Goal: Task Accomplishment & Management: Complete application form

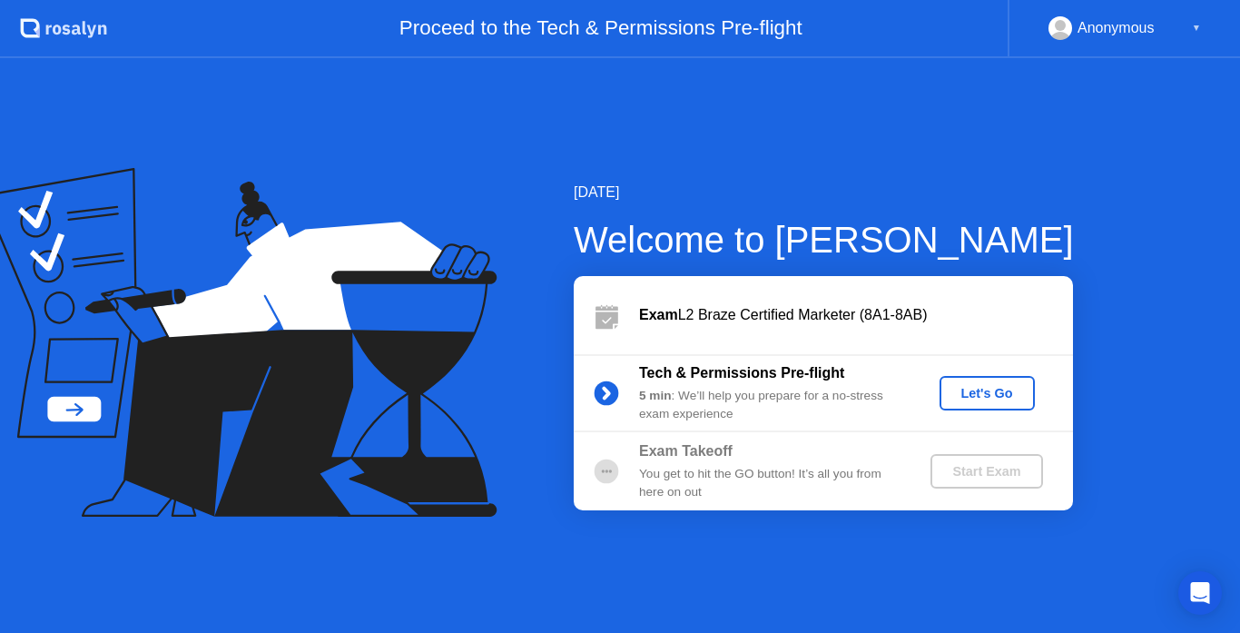
click at [975, 404] on button "Let's Go" at bounding box center [986, 393] width 95 height 34
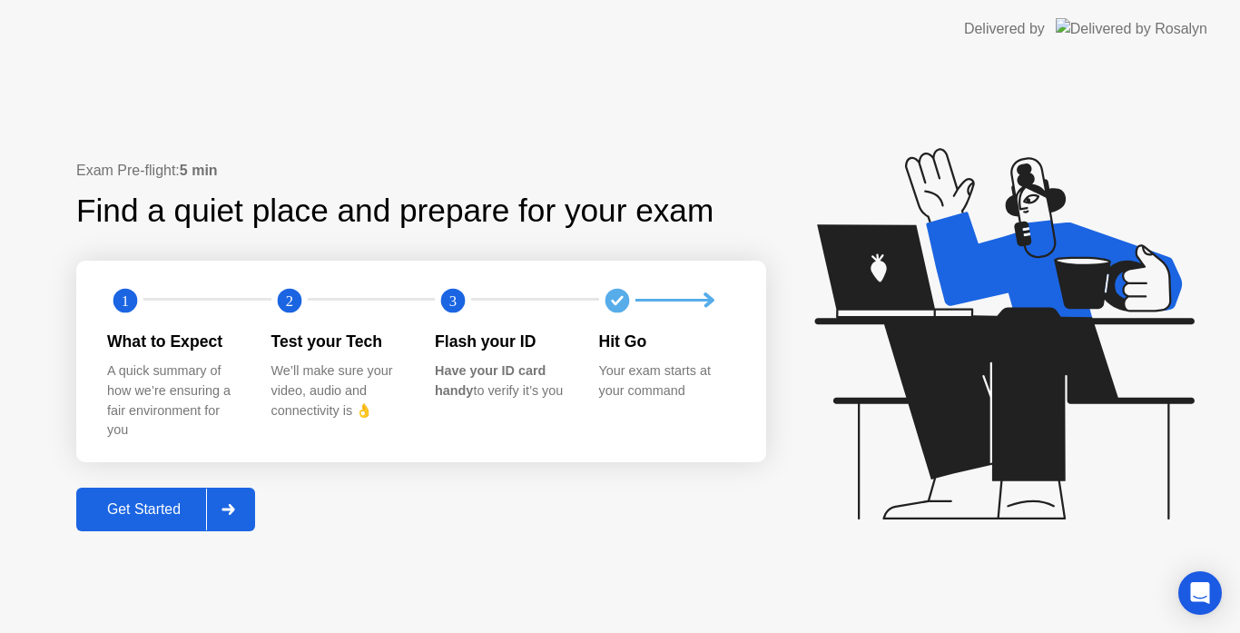
click at [159, 508] on div "Get Started" at bounding box center [144, 509] width 124 height 16
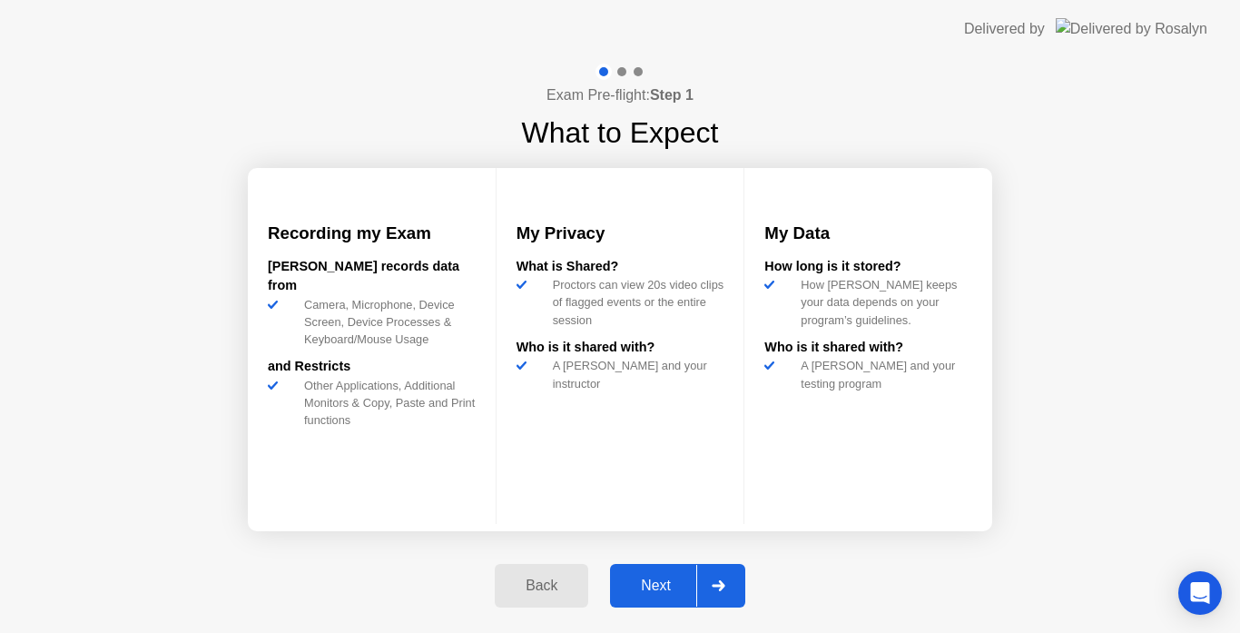
click at [645, 571] on button "Next" at bounding box center [677, 586] width 135 height 44
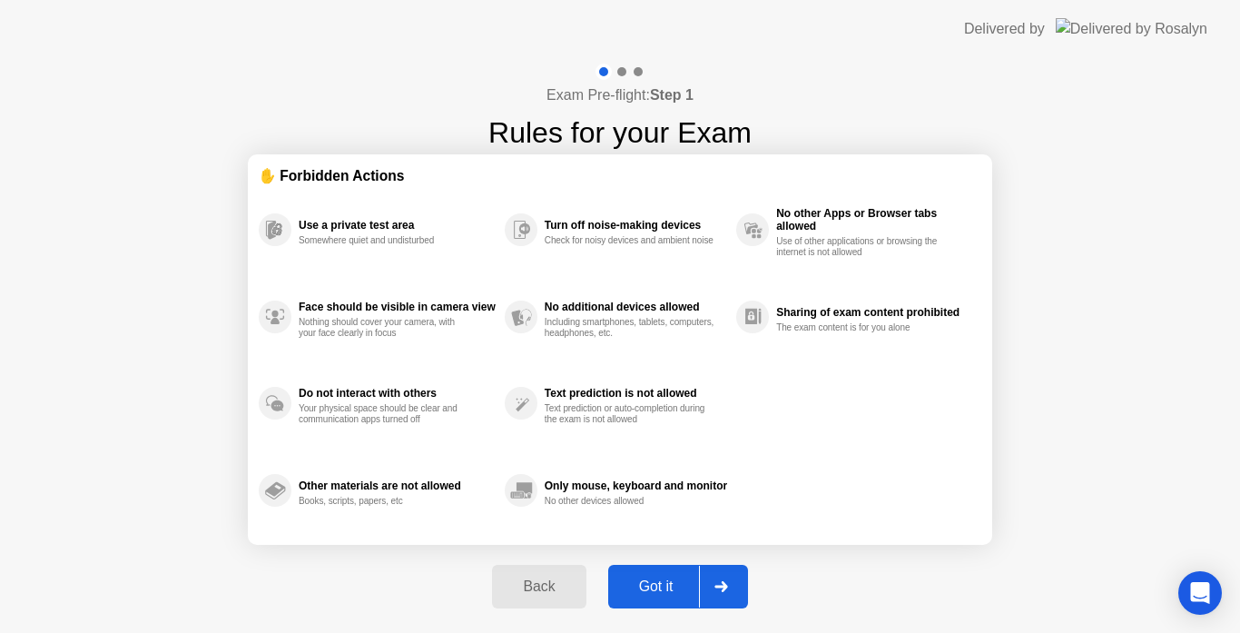
click at [645, 571] on button "Got it" at bounding box center [678, 586] width 140 height 44
select select "**********"
select select "*******"
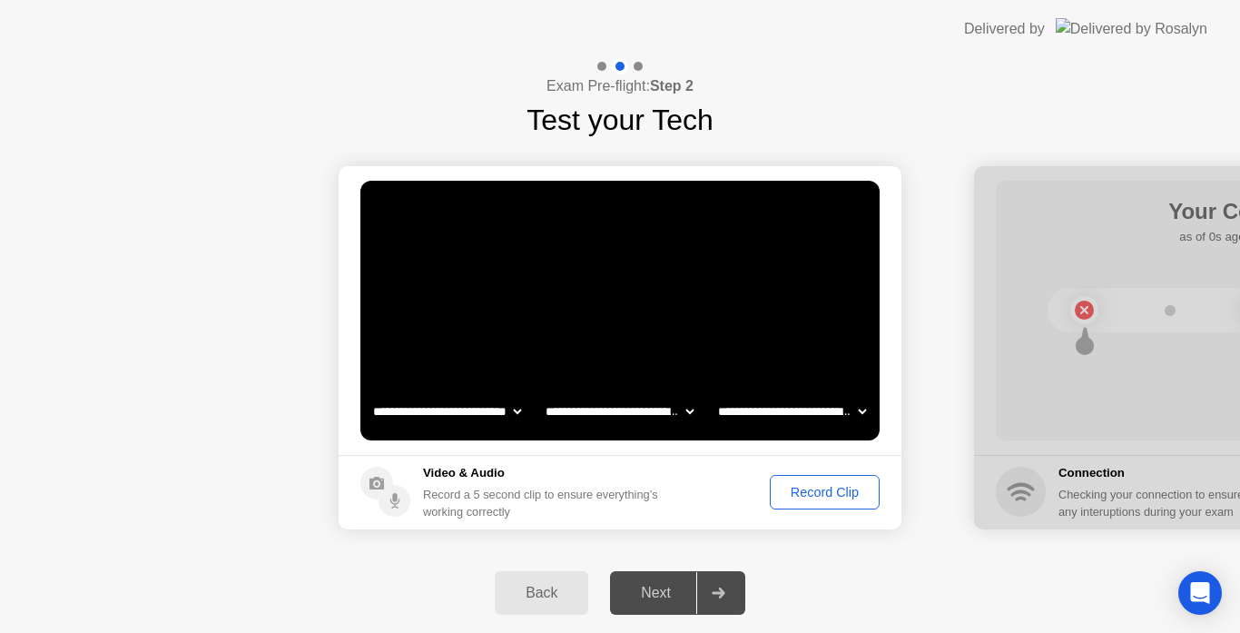
click at [808, 485] on div "Record Clip" at bounding box center [824, 492] width 97 height 15
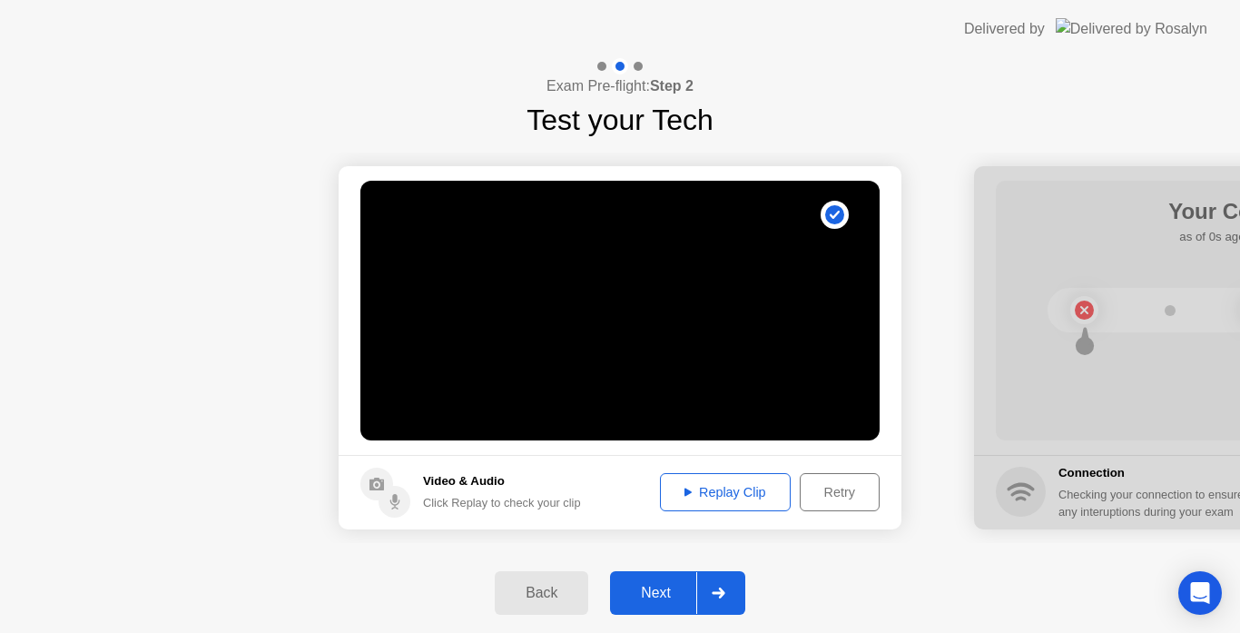
click at [757, 485] on div "Replay Clip" at bounding box center [725, 492] width 118 height 15
click at [707, 496] on div "Replay Clip" at bounding box center [725, 492] width 118 height 15
click at [671, 584] on div "Next" at bounding box center [655, 592] width 81 height 16
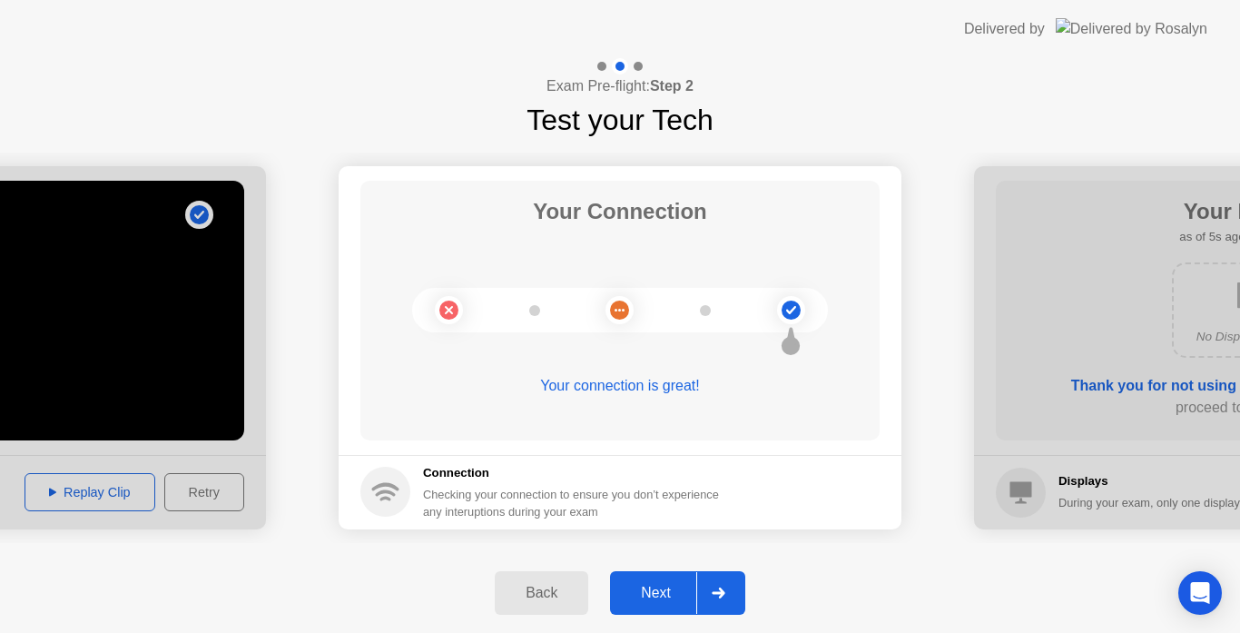
click at [671, 584] on div "Next" at bounding box center [655, 592] width 81 height 16
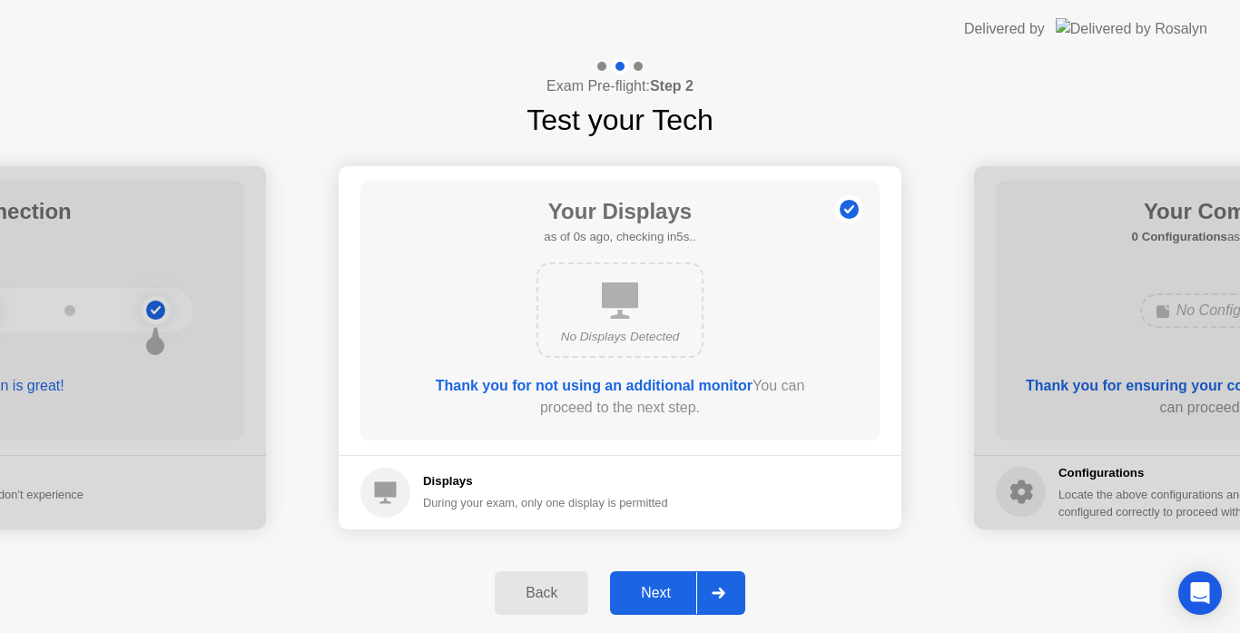
click at [671, 584] on div "Next" at bounding box center [655, 592] width 81 height 16
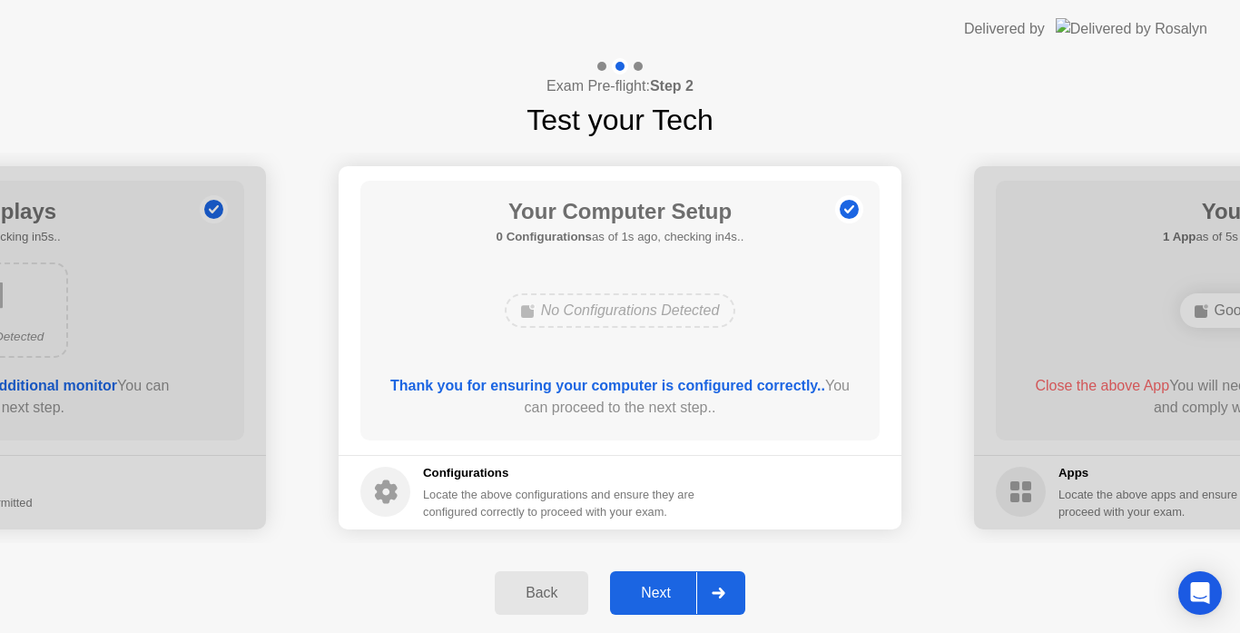
click at [671, 584] on div "Next" at bounding box center [655, 592] width 81 height 16
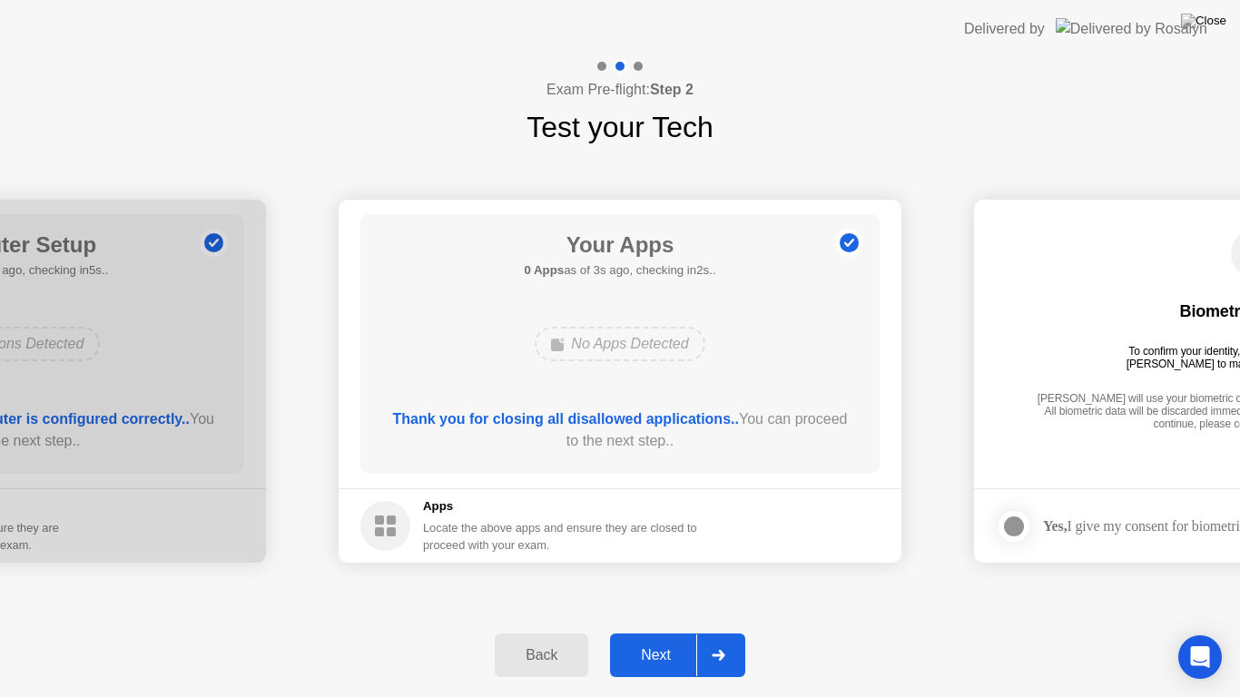
click at [656, 632] on div "Next" at bounding box center [655, 655] width 81 height 16
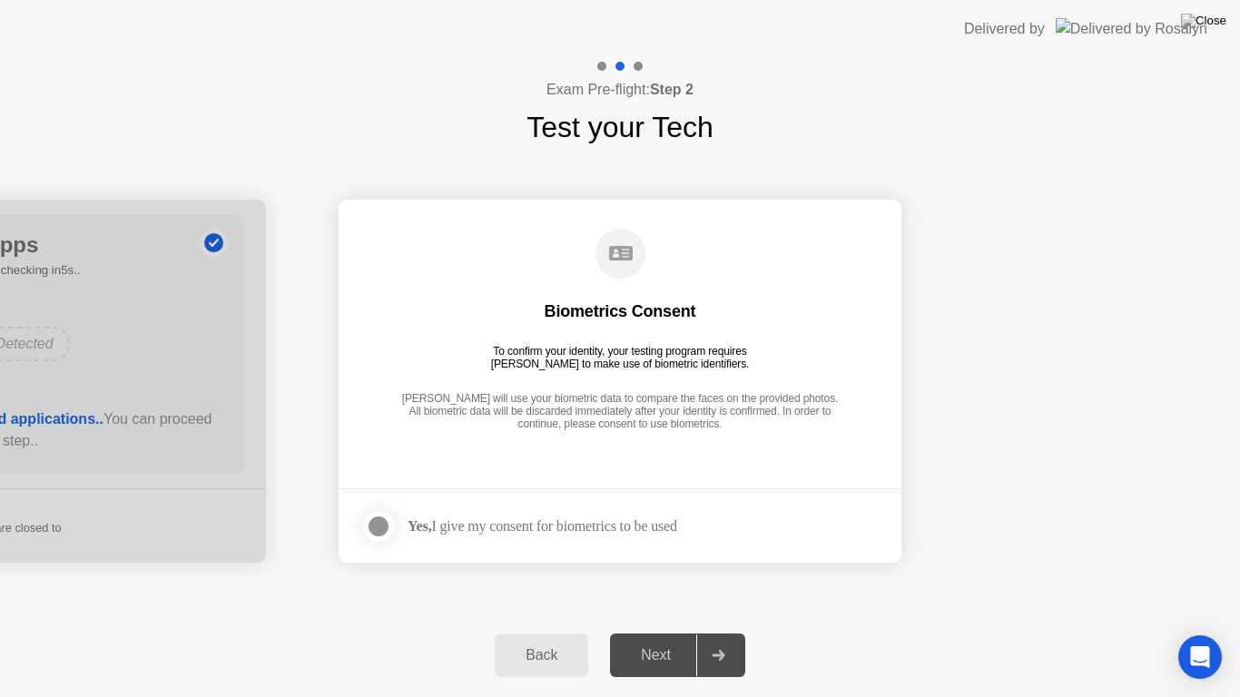
click at [381, 530] on div at bounding box center [379, 526] width 22 height 22
click at [650, 632] on div "Next" at bounding box center [655, 655] width 81 height 16
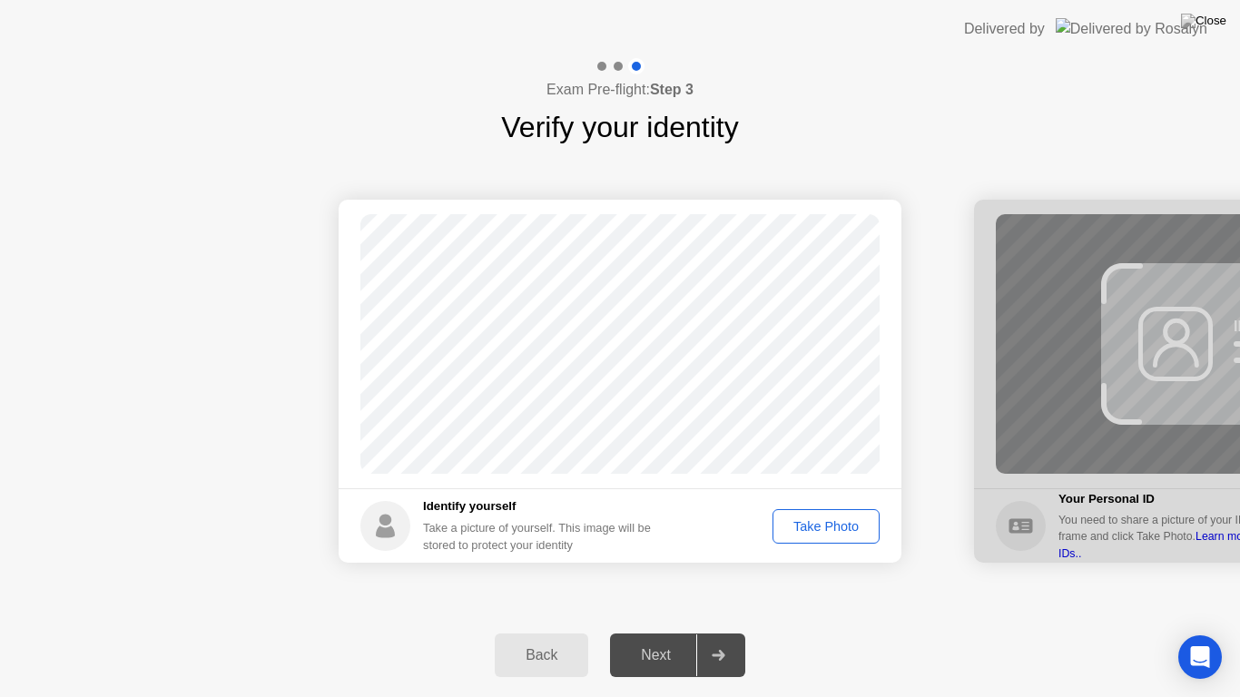
click at [859, 522] on div "Take Photo" at bounding box center [826, 526] width 94 height 15
click at [831, 522] on div "Retake" at bounding box center [837, 526] width 71 height 15
click at [831, 522] on div "Take Photo" at bounding box center [826, 526] width 94 height 15
click at [663, 632] on div "Next" at bounding box center [655, 655] width 81 height 16
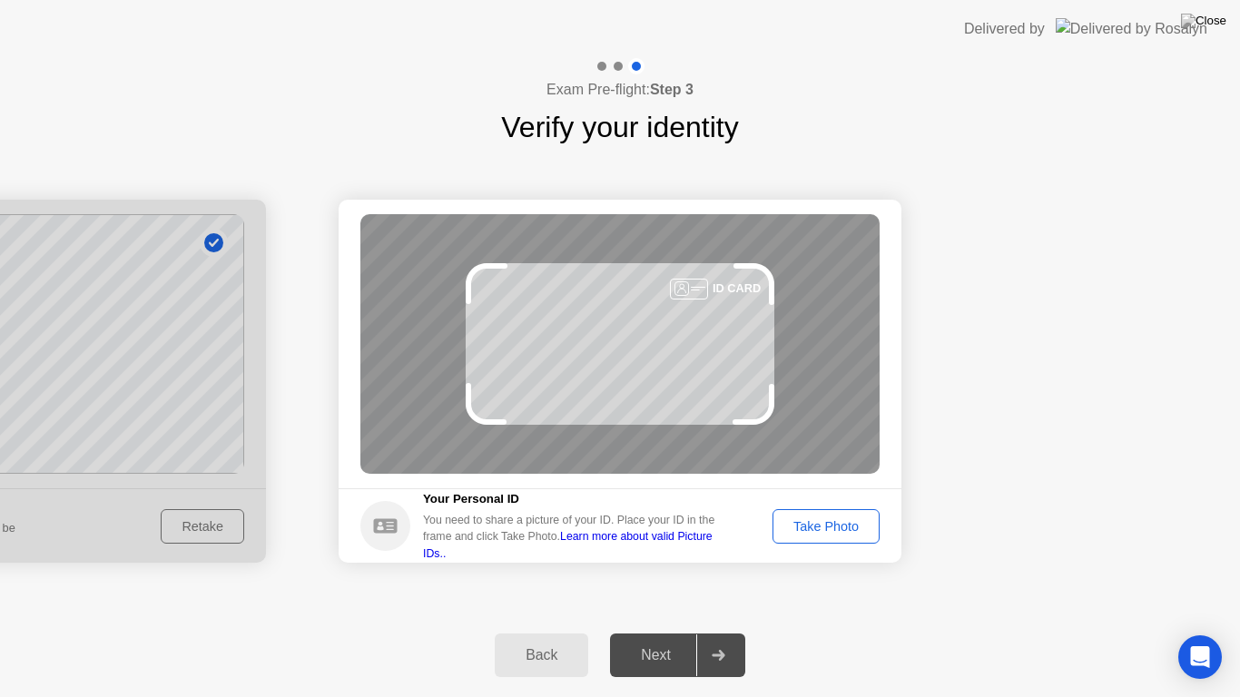
click at [811, 526] on div "Take Photo" at bounding box center [826, 526] width 94 height 15
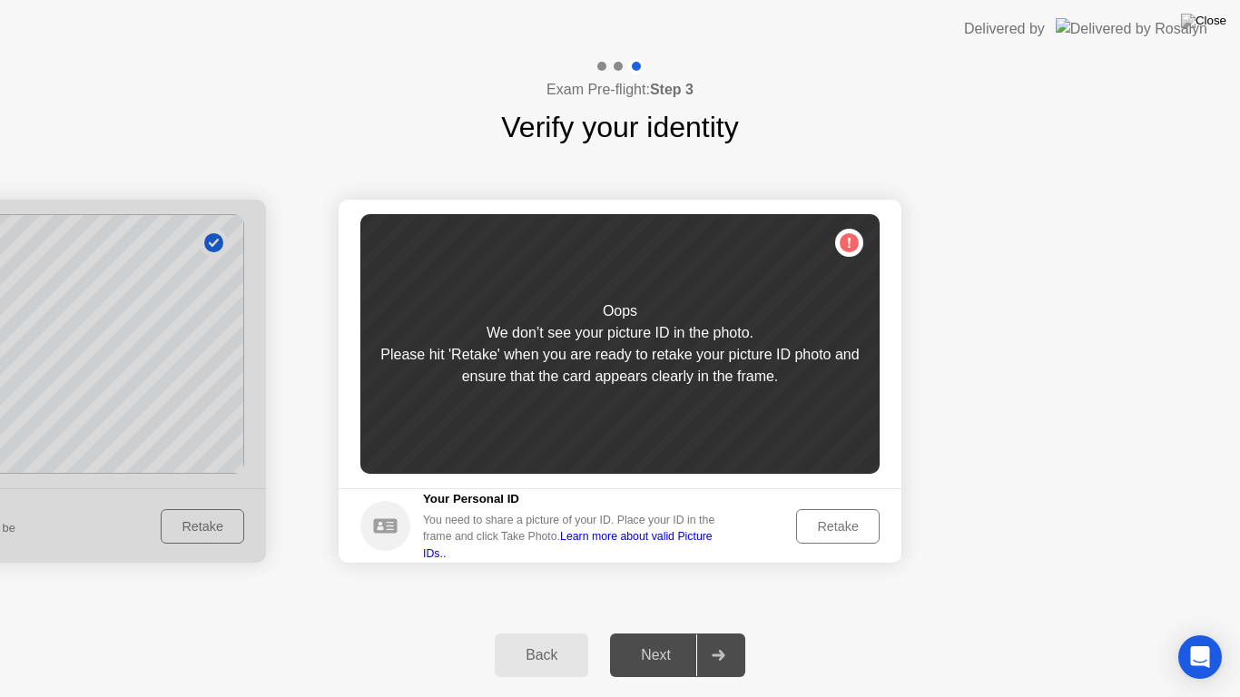
click at [847, 527] on div "Retake" at bounding box center [837, 526] width 71 height 15
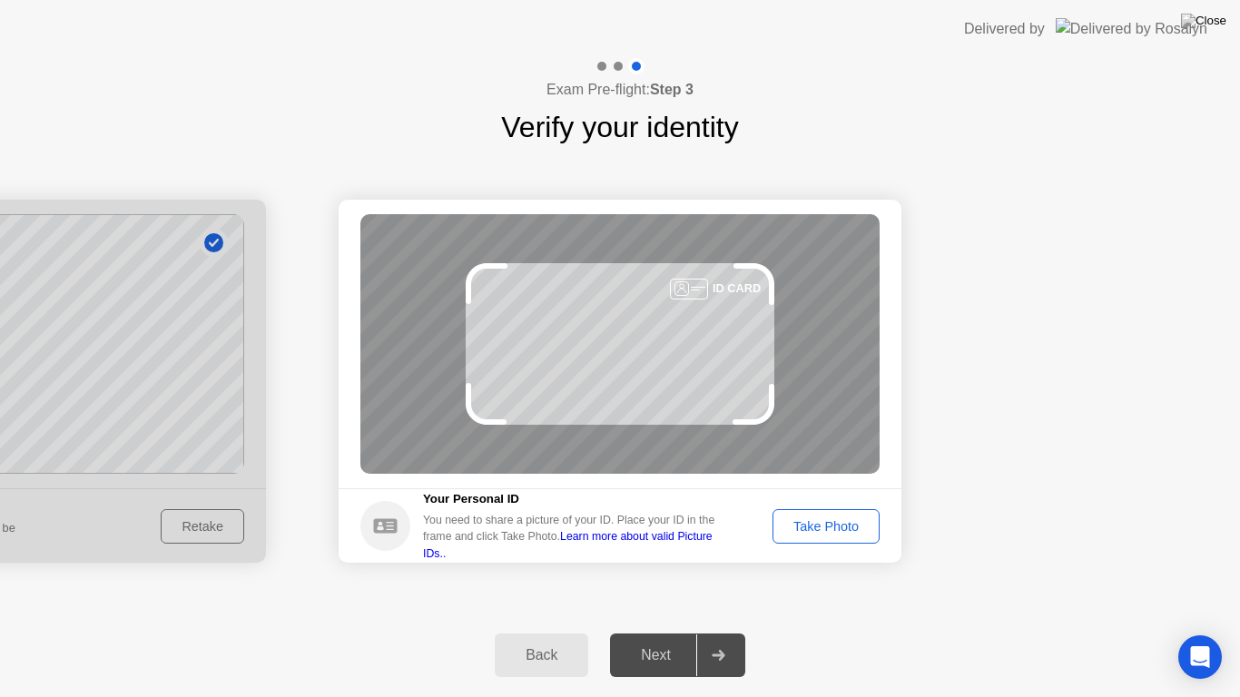
click at [848, 532] on div "Take Photo" at bounding box center [826, 526] width 94 height 15
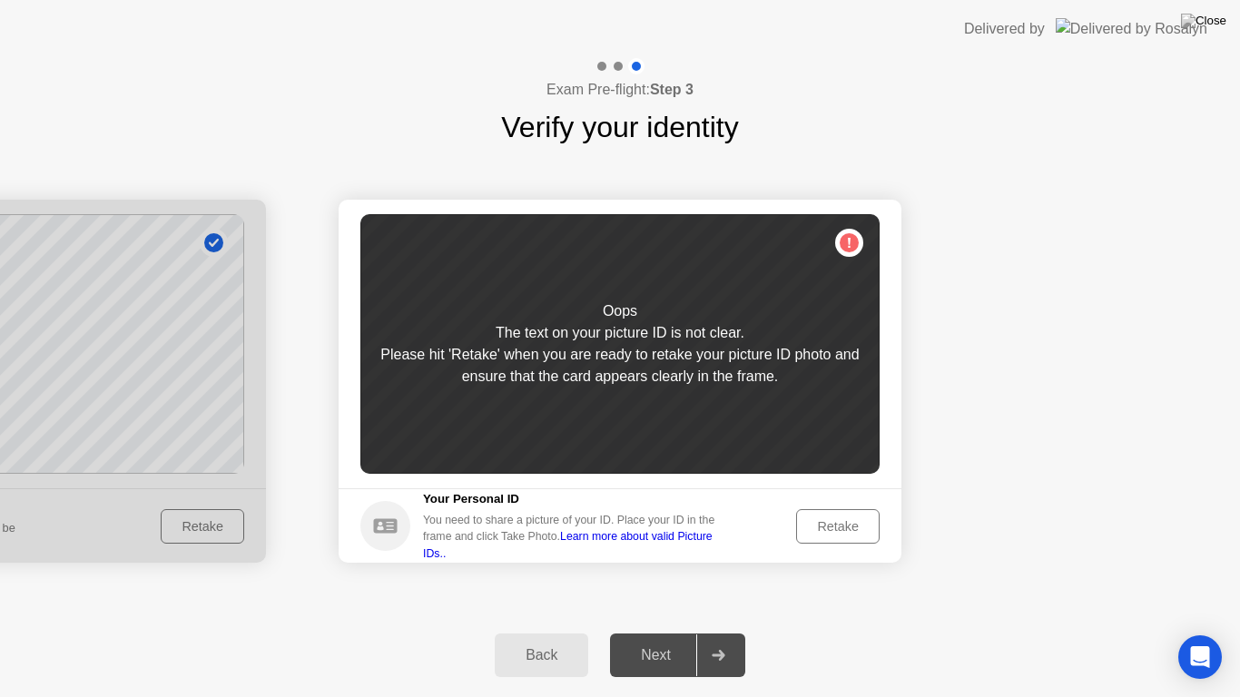
click at [848, 532] on div "Retake" at bounding box center [837, 526] width 71 height 15
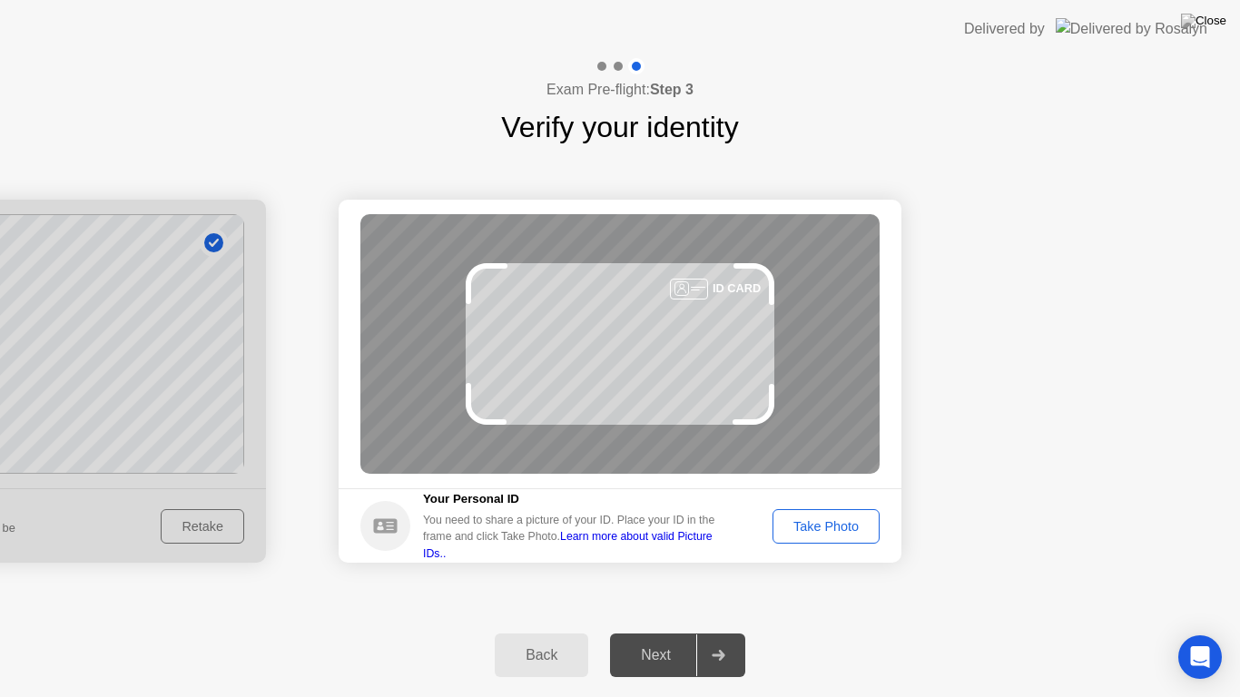
click at [848, 532] on div "Take Photo" at bounding box center [826, 526] width 94 height 15
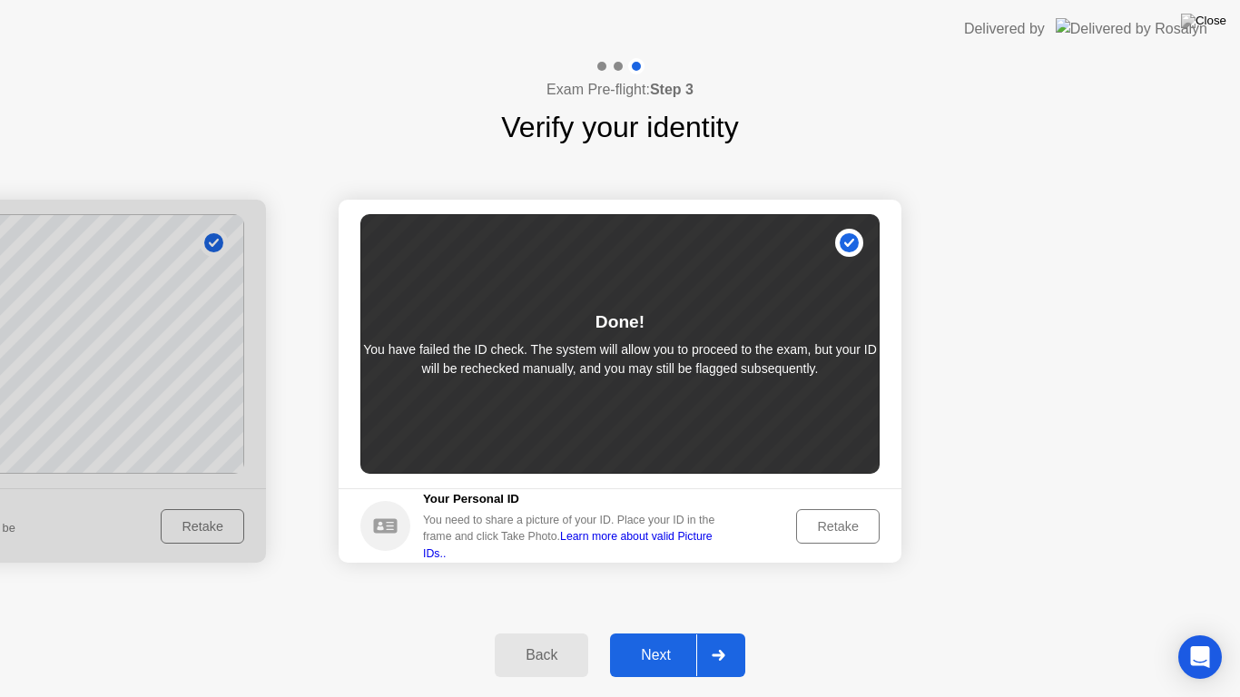
click at [848, 532] on div "Retake" at bounding box center [837, 526] width 71 height 15
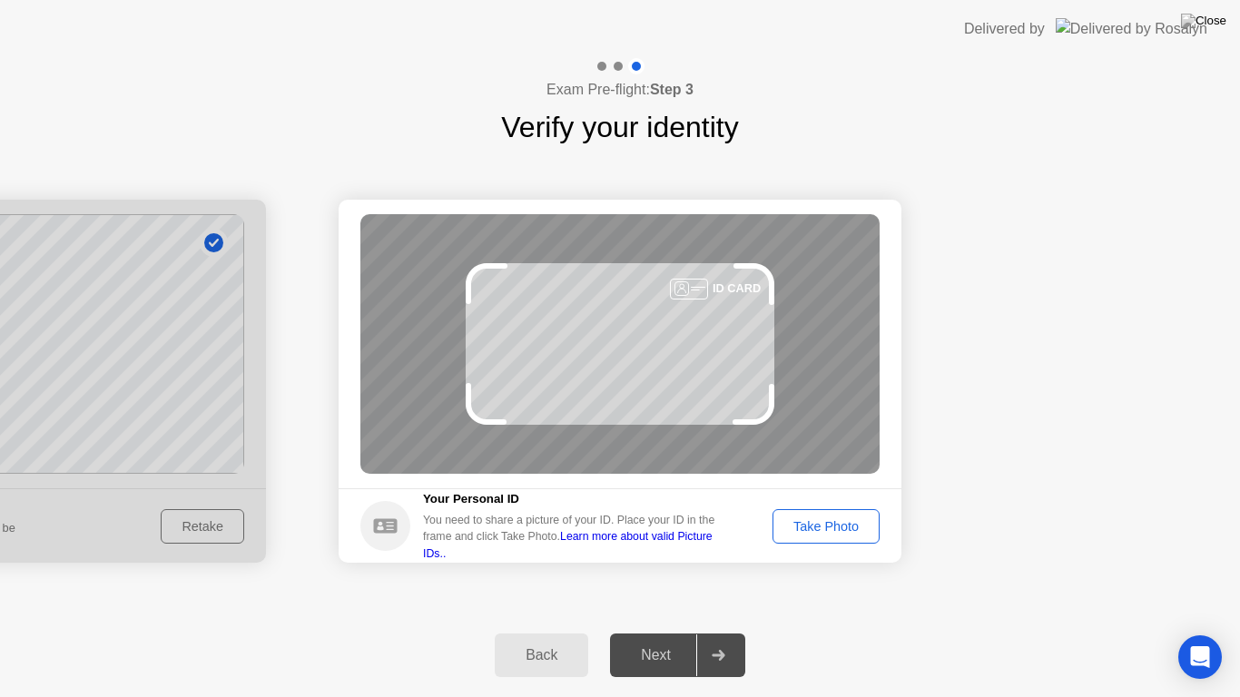
click at [848, 532] on div "Take Photo" at bounding box center [826, 526] width 94 height 15
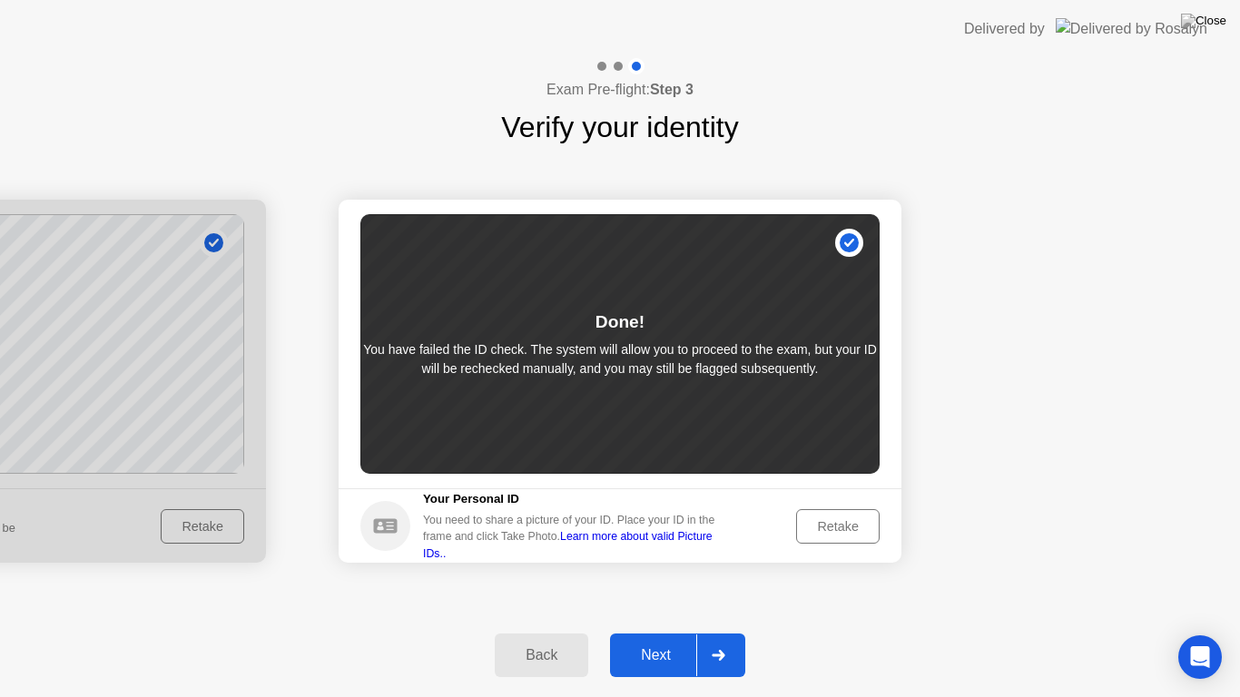
click at [848, 532] on div "Retake" at bounding box center [837, 526] width 71 height 15
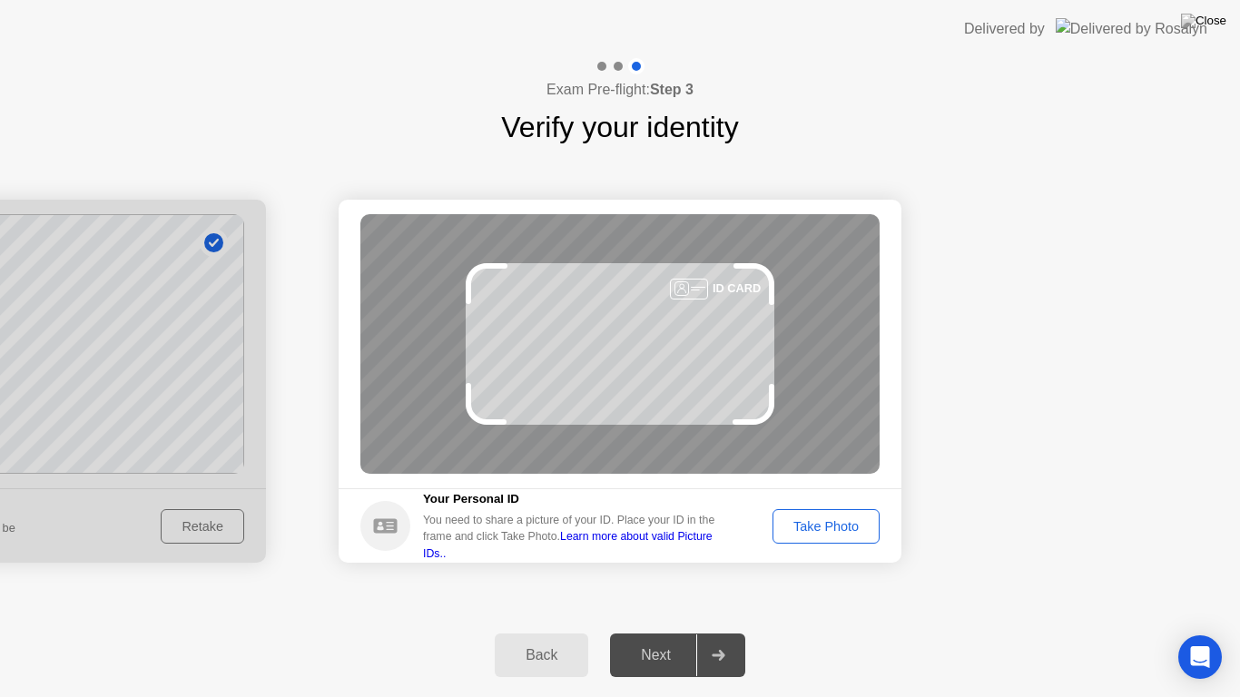
click at [848, 532] on div "Take Photo" at bounding box center [826, 526] width 94 height 15
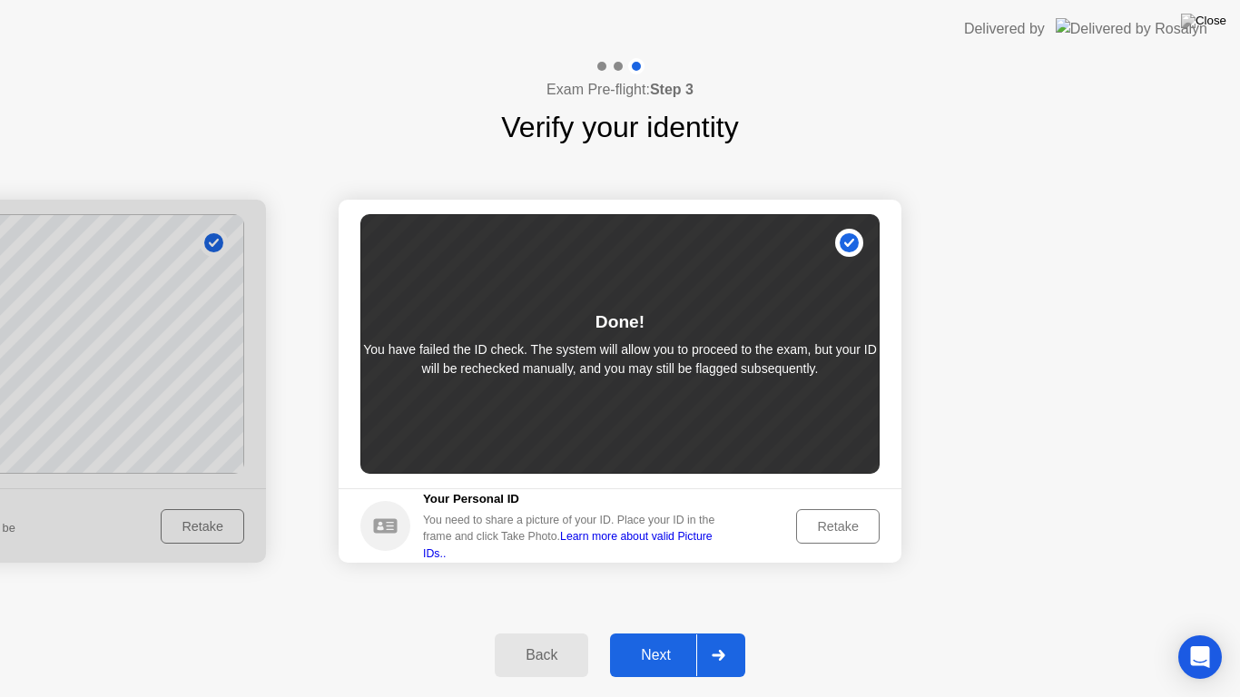
click at [832, 512] on button "Retake" at bounding box center [837, 526] width 83 height 34
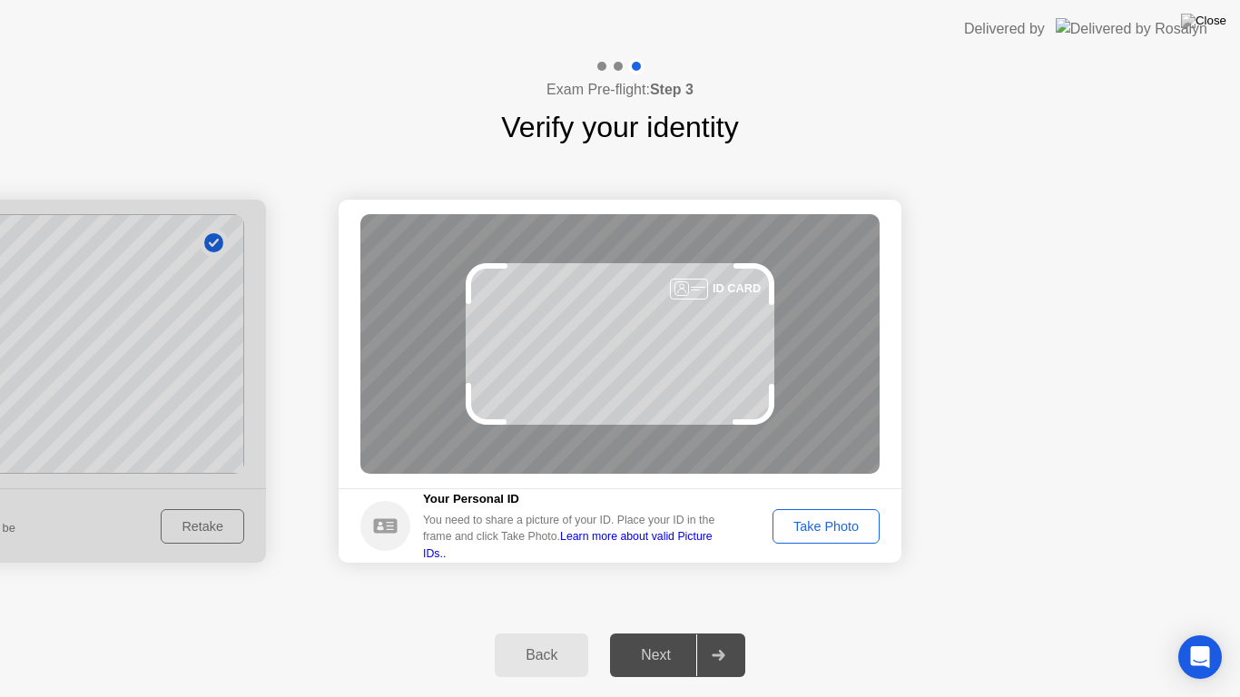
click at [832, 512] on button "Take Photo" at bounding box center [825, 526] width 107 height 34
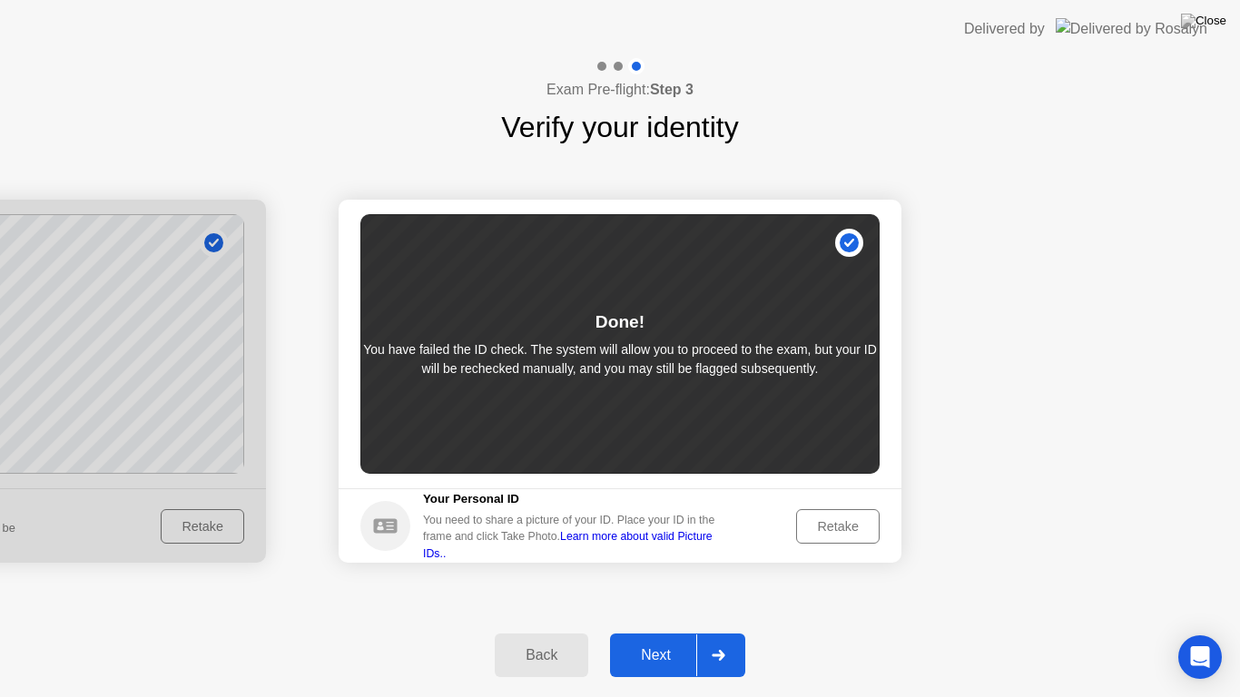
click at [832, 512] on button "Retake" at bounding box center [837, 526] width 83 height 34
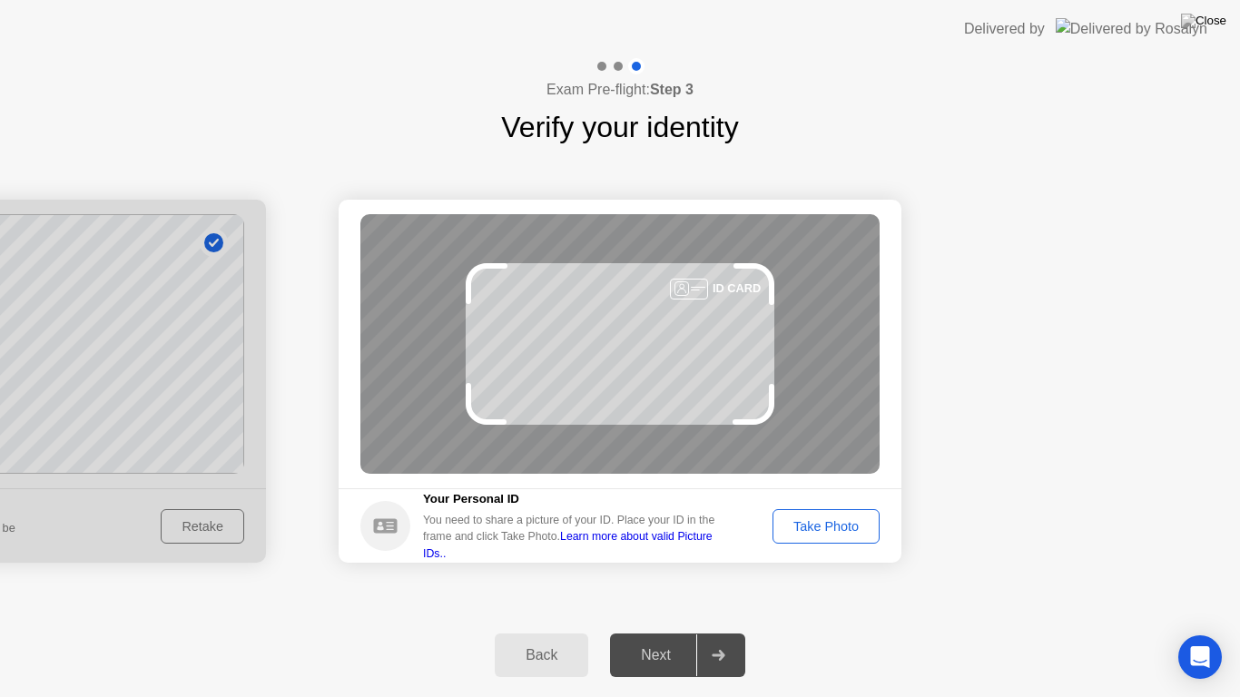
click at [832, 512] on button "Take Photo" at bounding box center [825, 526] width 107 height 34
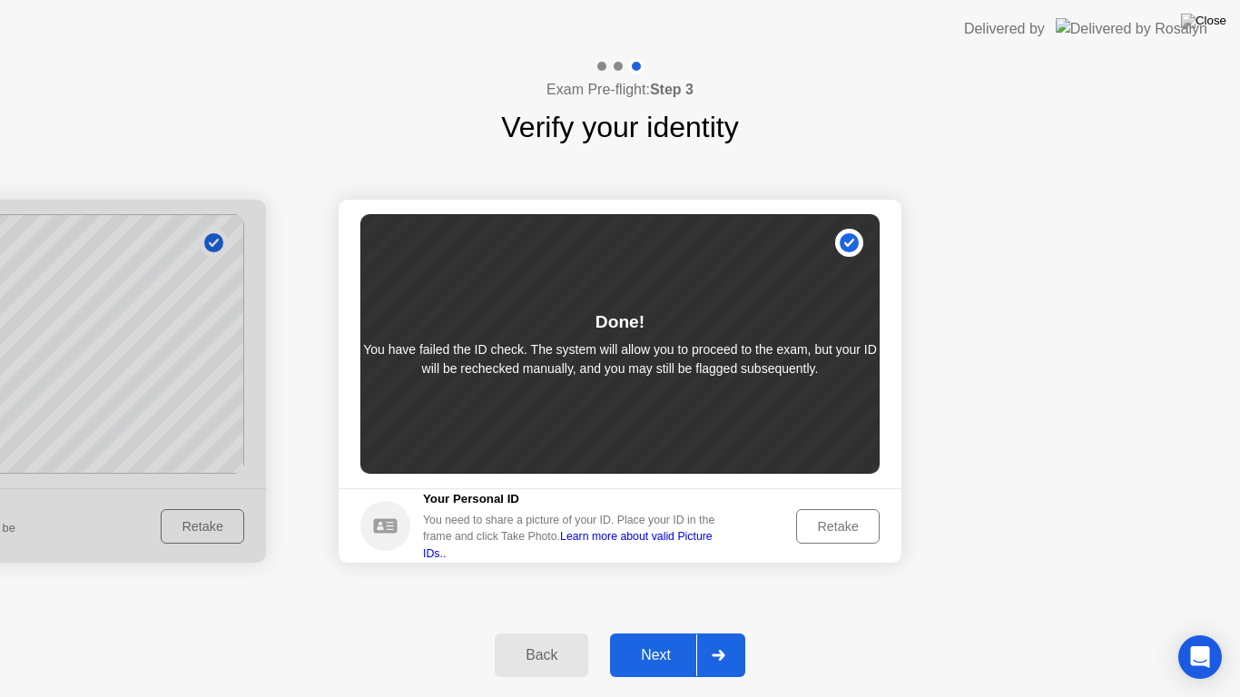
click at [644, 632] on button "Next" at bounding box center [677, 655] width 135 height 44
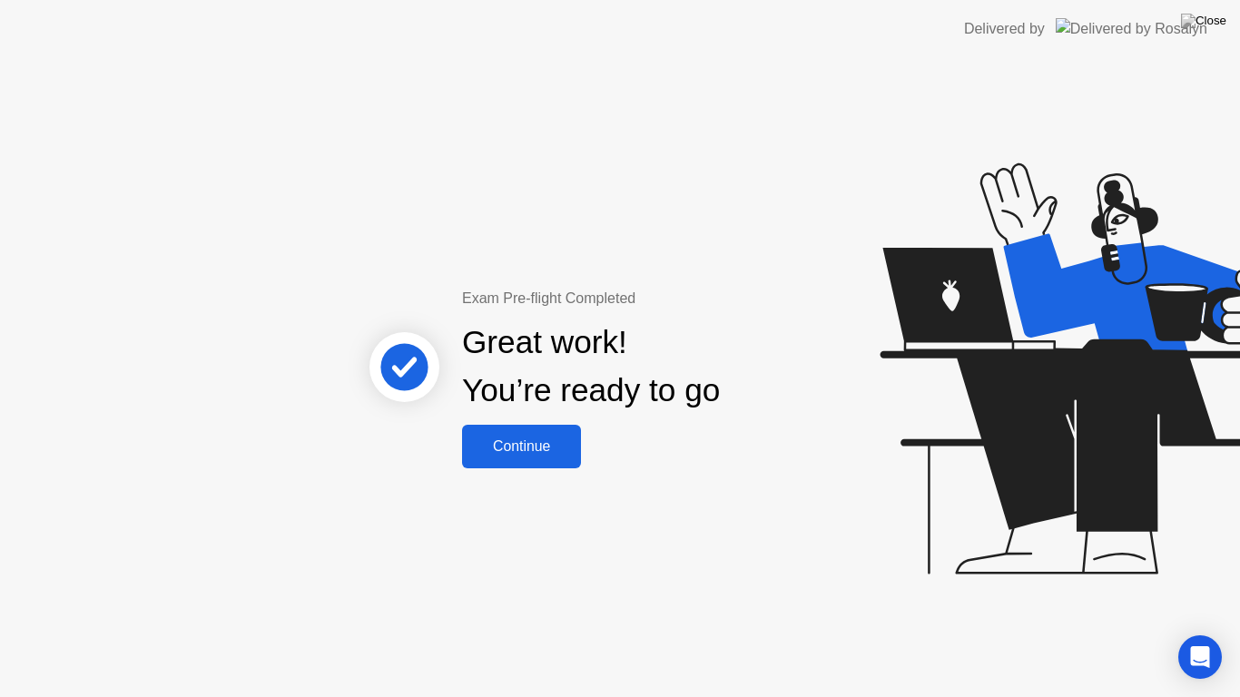
click at [555, 446] on div "Continue" at bounding box center [521, 446] width 108 height 16
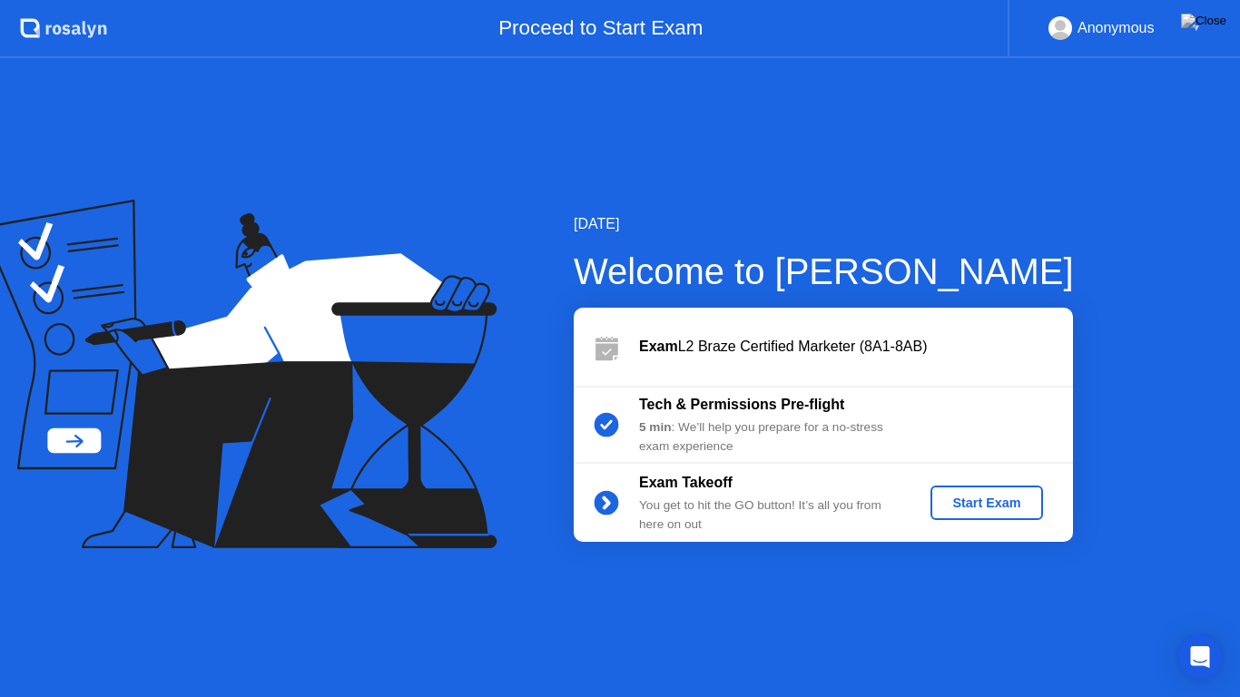
click at [974, 500] on div "Start Exam" at bounding box center [985, 503] width 97 height 15
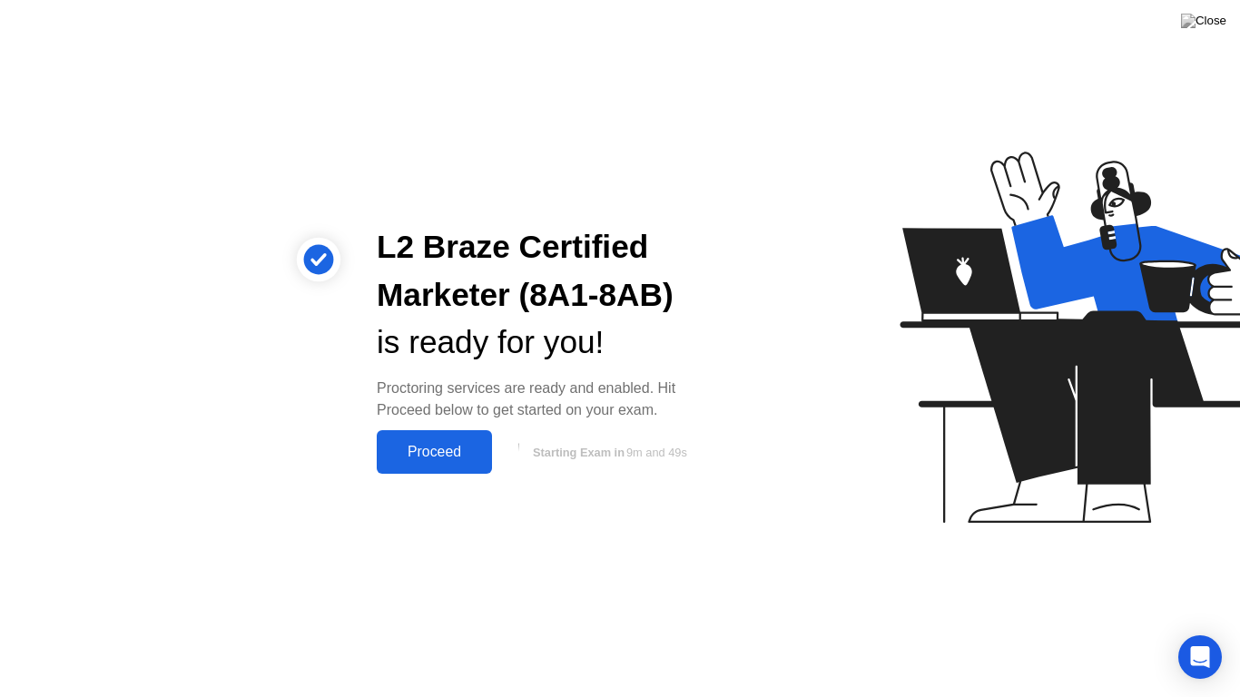
click at [446, 456] on div "Proceed" at bounding box center [434, 452] width 104 height 16
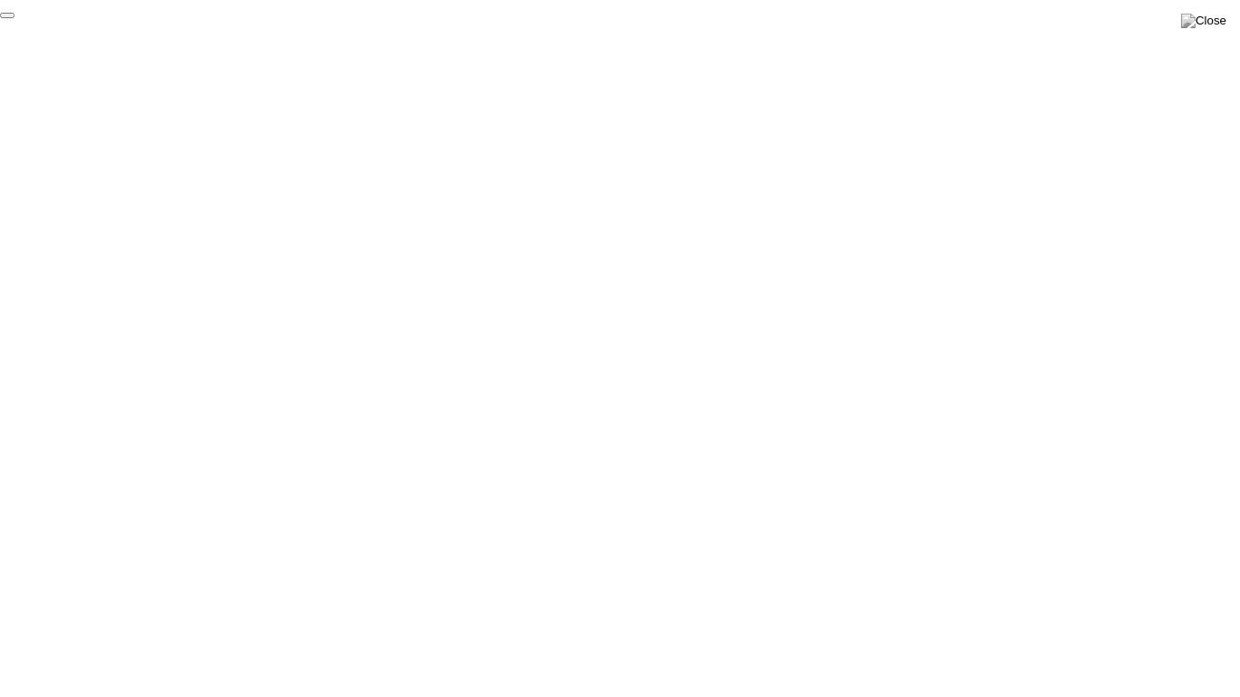
click div "End Proctoring Session"
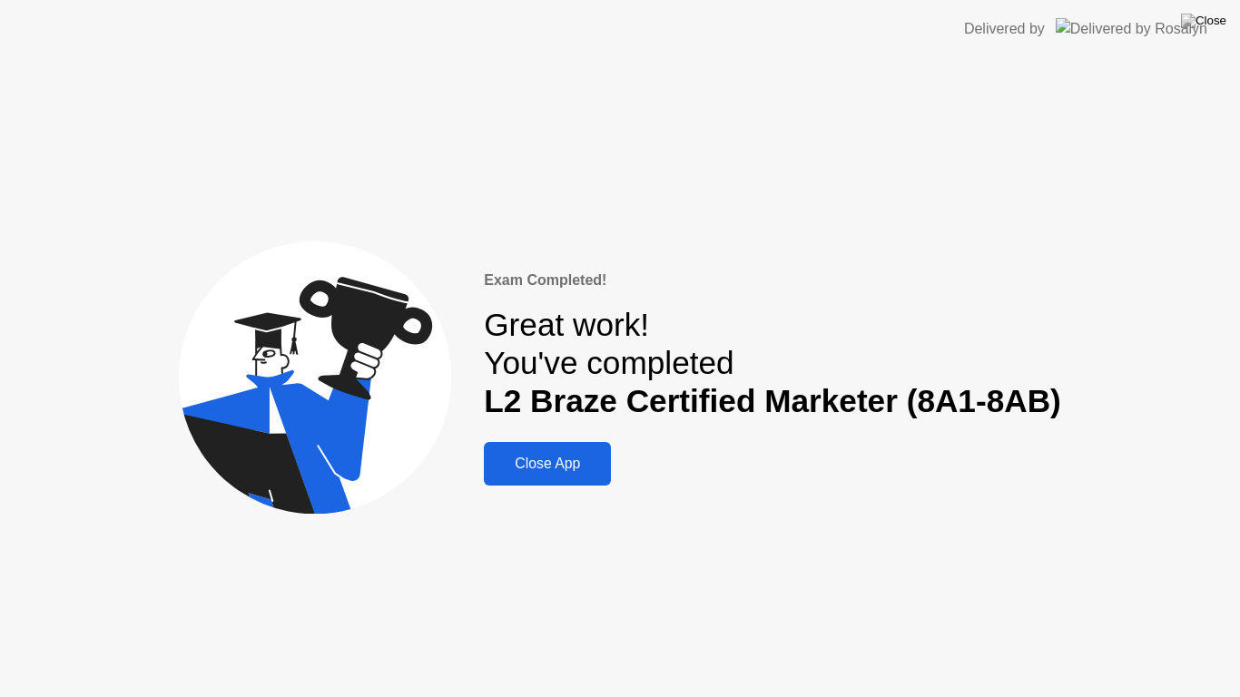
click at [594, 460] on div "Close App" at bounding box center [547, 464] width 116 height 16
